Goal: Find specific page/section: Find specific page/section

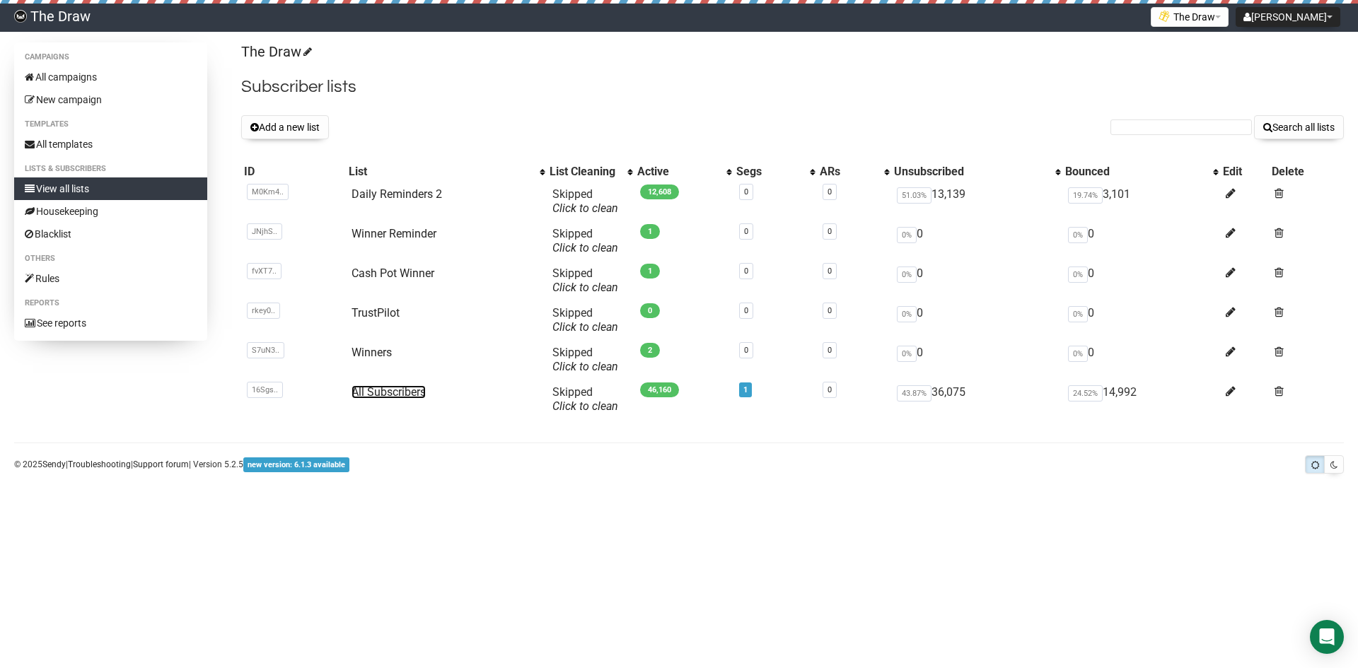
click at [403, 390] on link "All Subscribers" at bounding box center [389, 391] width 74 height 13
